Goal: Check status

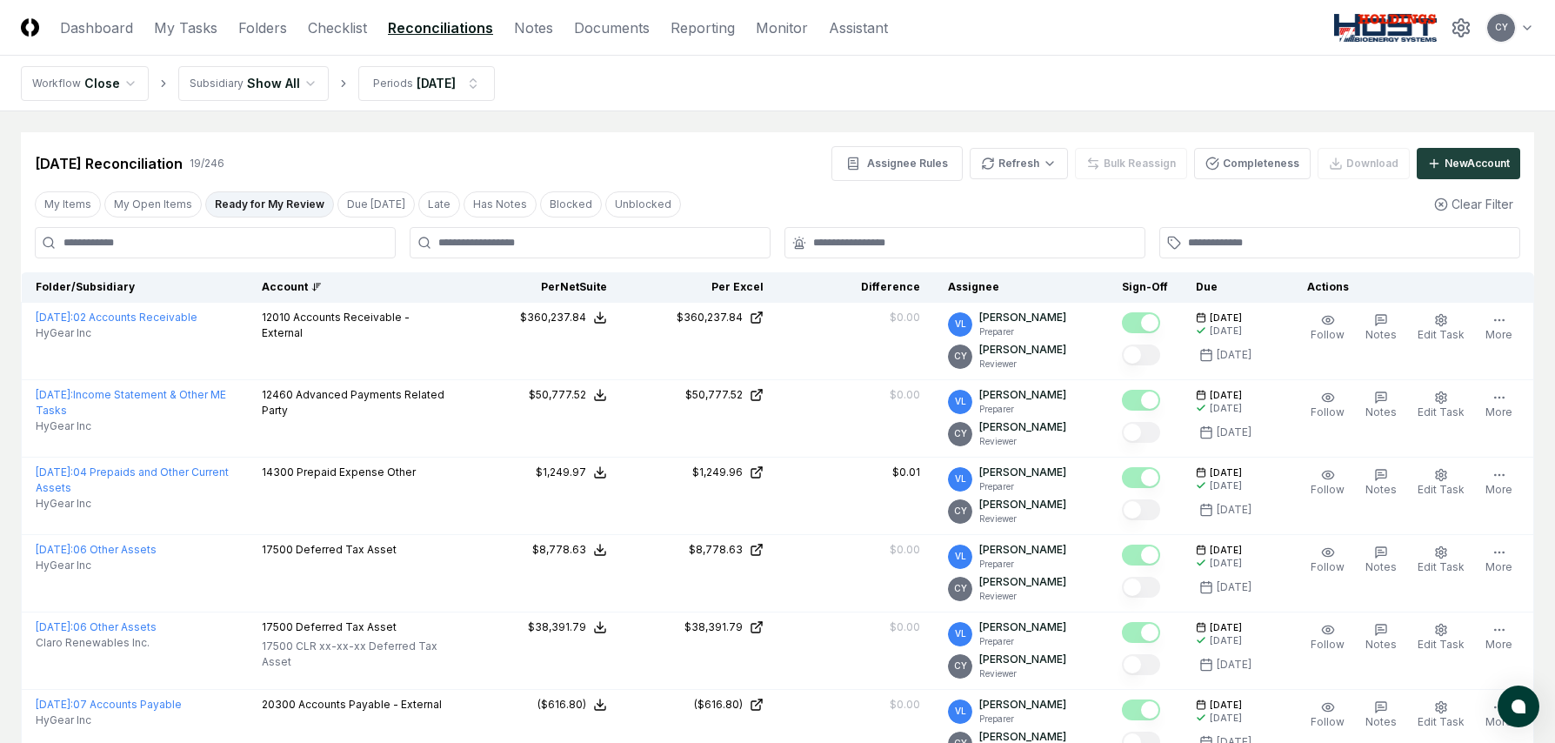
scroll to position [1184, 0]
